Goal: Information Seeking & Learning: Learn about a topic

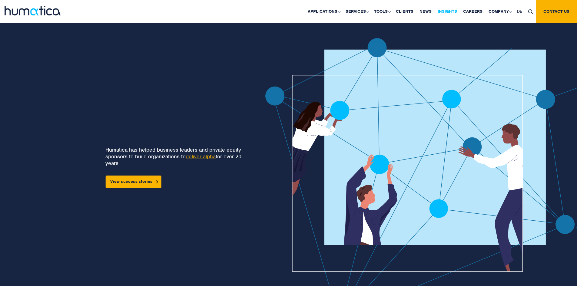
click at [451, 10] on link "Insights" at bounding box center [446, 11] width 25 height 23
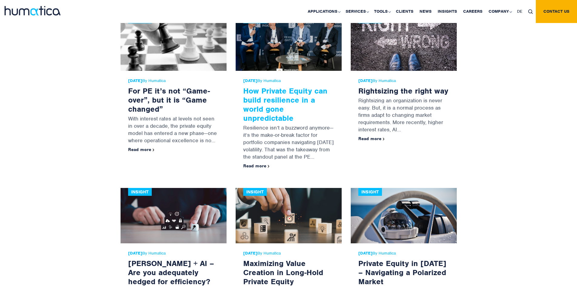
scroll to position [454, 0]
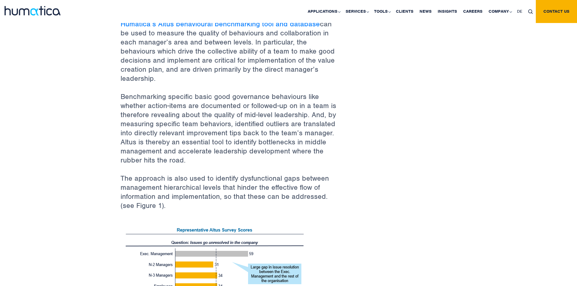
scroll to position [727, 0]
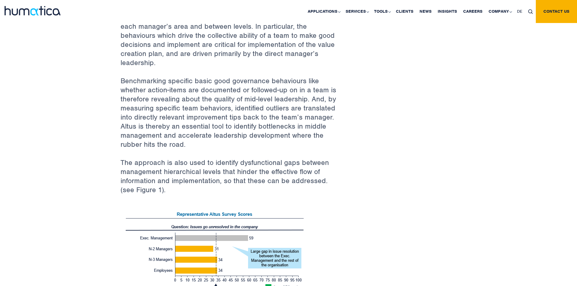
scroll to position [636, 0]
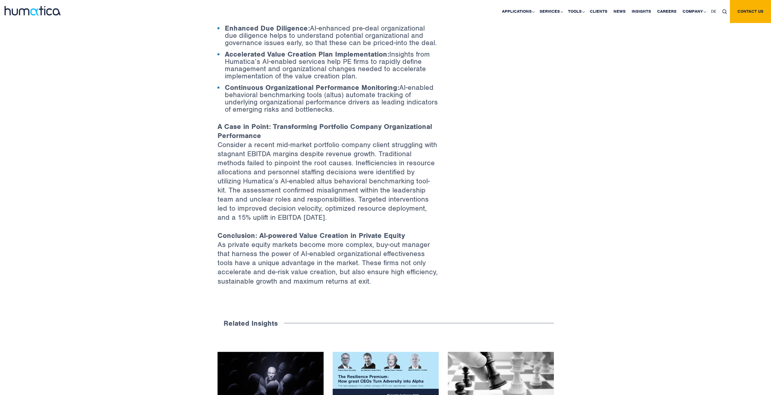
scroll to position [878, 0]
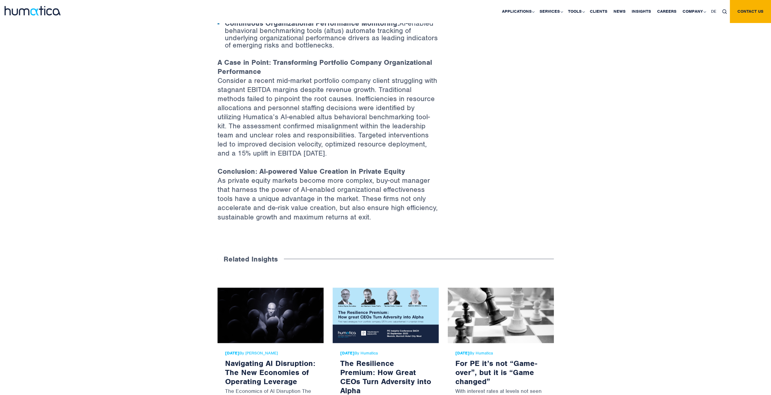
scroll to position [832, 0]
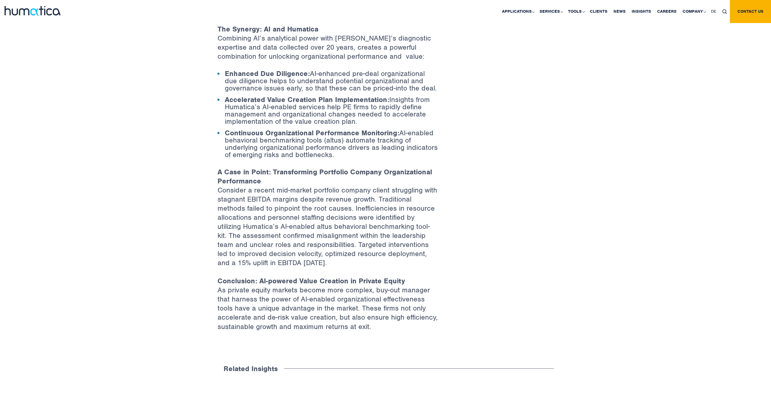
click at [364, 132] on li "Continuous Organizational Performance Monitoring: AI-enabled behavioral benchma…" at bounding box center [327, 143] width 221 height 29
drag, startPoint x: 334, startPoint y: 146, endPoint x: 226, endPoint y: 125, distance: 109.1
click at [226, 129] on li "Continuous Organizational Performance Monitoring: AI-enabled behavioral benchma…" at bounding box center [327, 143] width 221 height 29
copy li "Continuous Organizational Performance Monitoring: AI-enabled behavioral benchma…"
